Goal: Check status

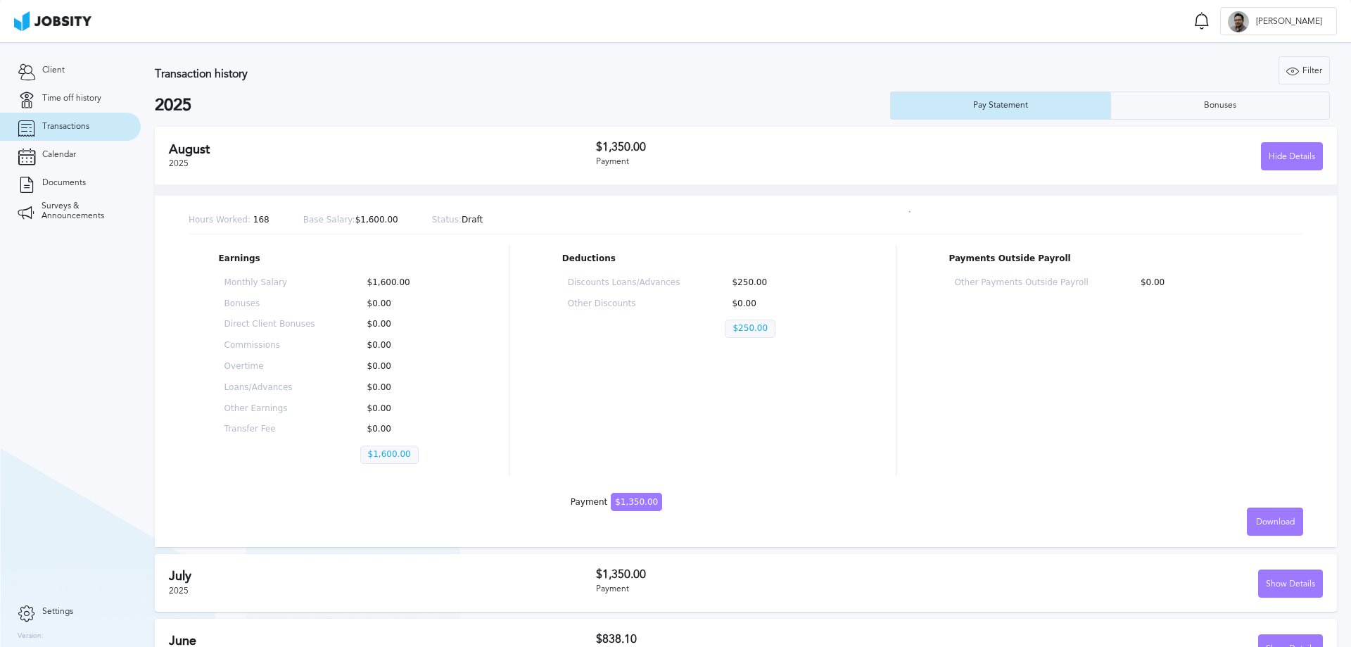
scroll to position [37, 0]
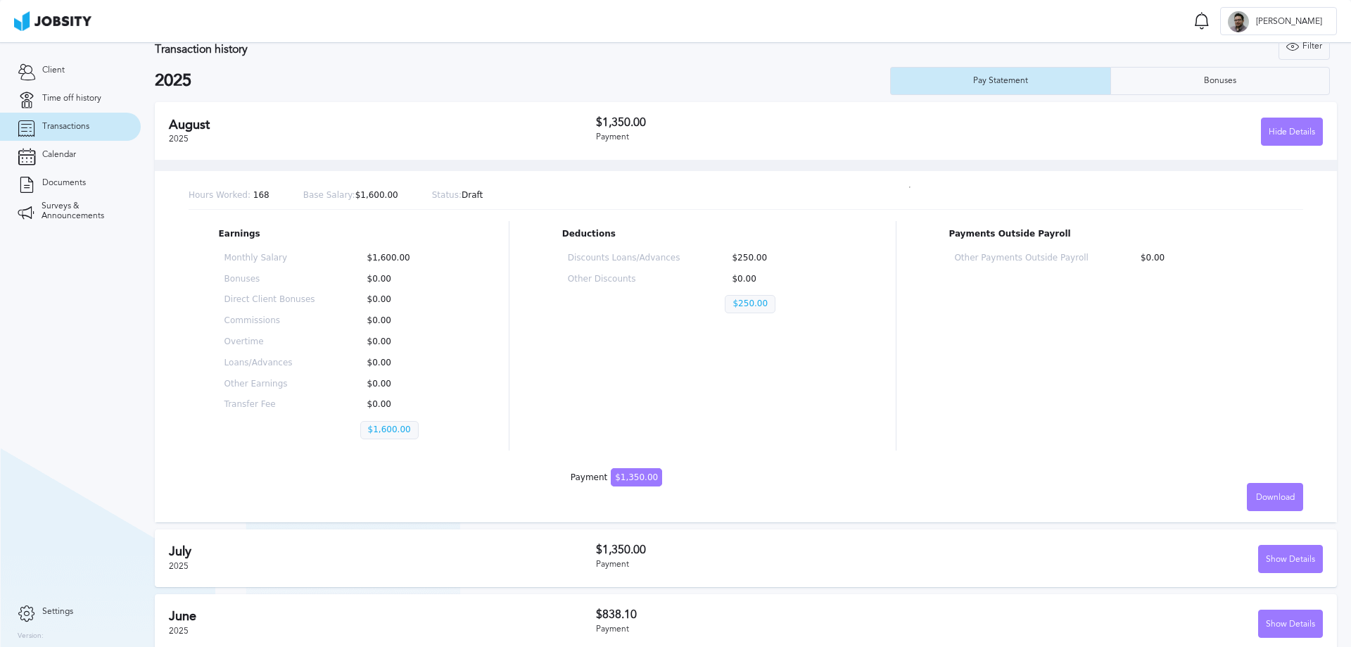
scroll to position [37, 0]
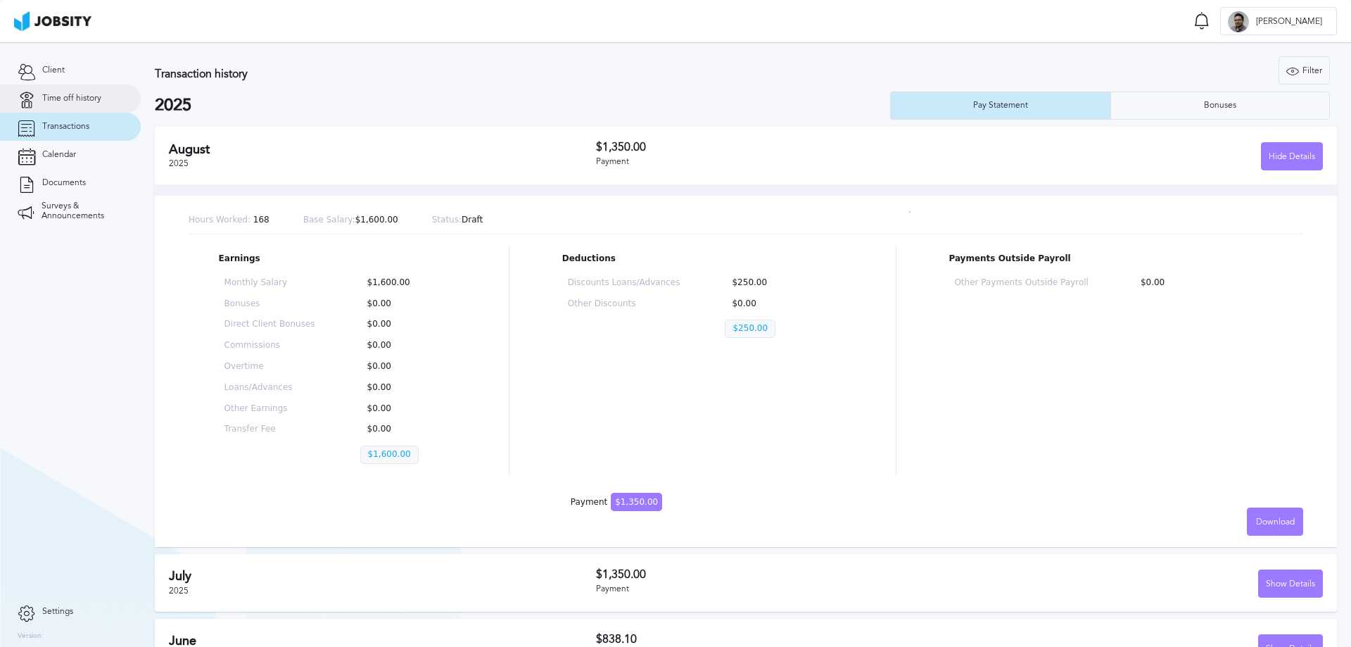
click at [89, 103] on link "Time off history" at bounding box center [70, 98] width 141 height 28
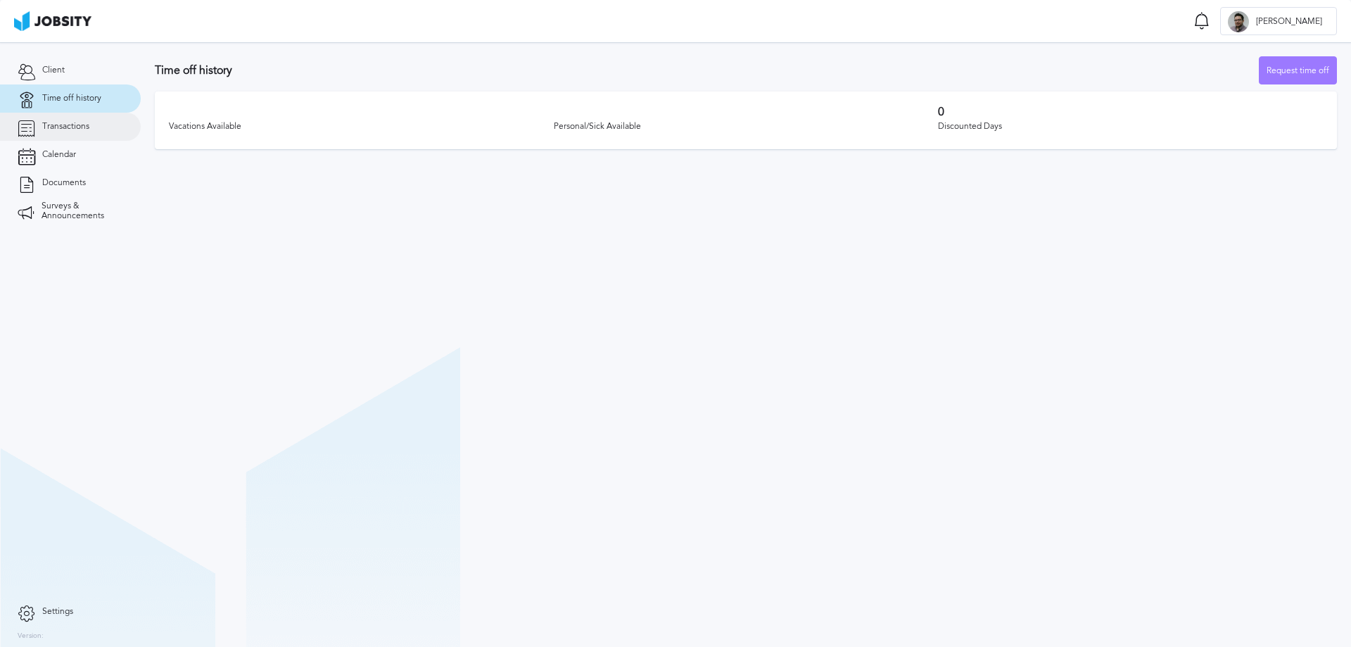
click at [72, 128] on span "Transactions" at bounding box center [65, 127] width 47 height 10
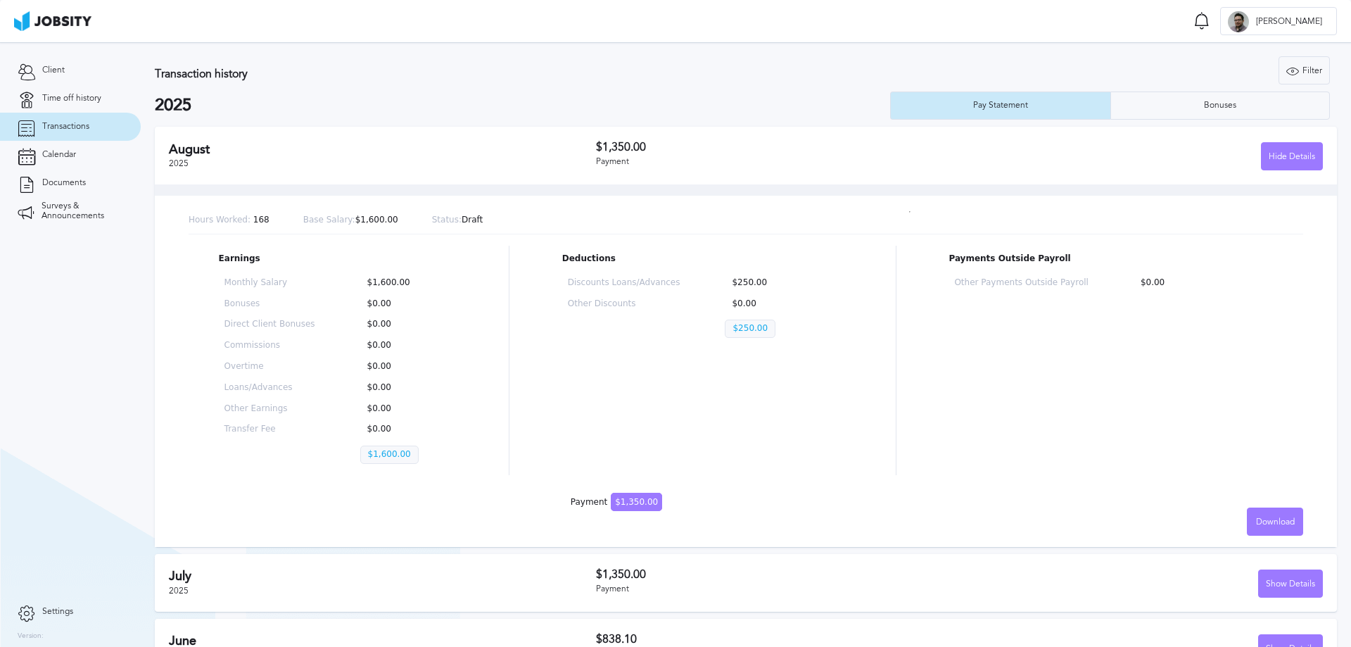
click at [1, 438] on section "Client Time off history Transactions Calendar Documents Surveys & Announcements" at bounding box center [70, 319] width 141 height 555
